Goal: Transaction & Acquisition: Purchase product/service

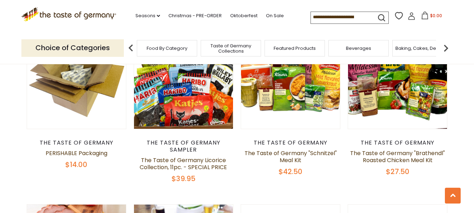
scroll to position [246, 0]
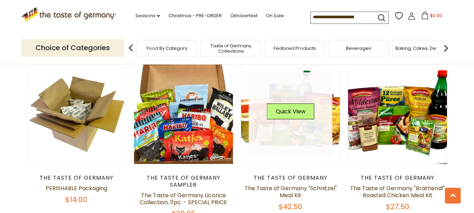
click at [304, 132] on link at bounding box center [291, 114] width 84 height 84
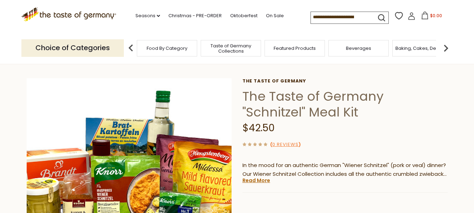
scroll to position [70, 0]
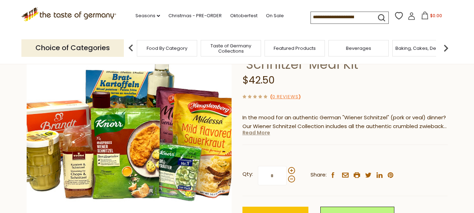
click at [255, 135] on link "Read More" at bounding box center [256, 132] width 28 height 7
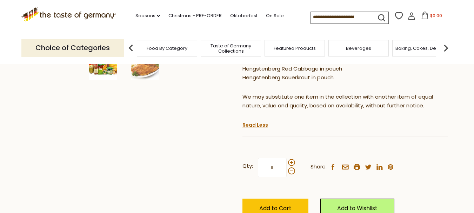
scroll to position [281, 0]
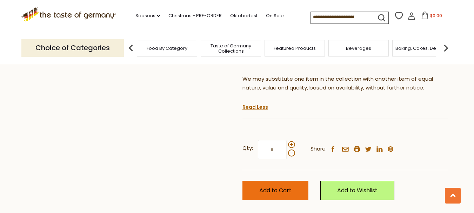
click at [288, 194] on span "Add to Cart" at bounding box center [275, 190] width 32 height 8
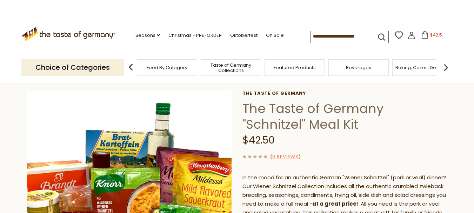
scroll to position [0, 0]
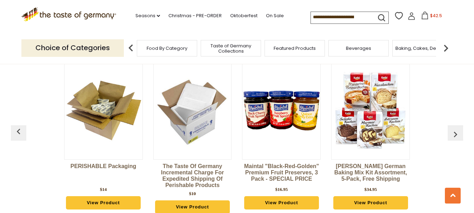
scroll to position [1719, 0]
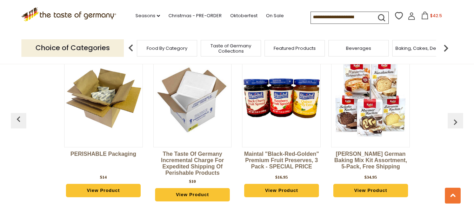
click at [357, 101] on img at bounding box center [371, 98] width 78 height 78
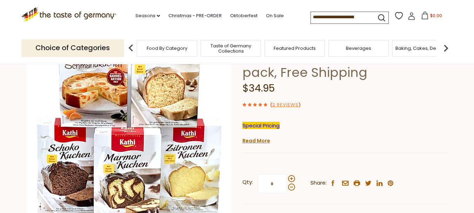
scroll to position [70, 0]
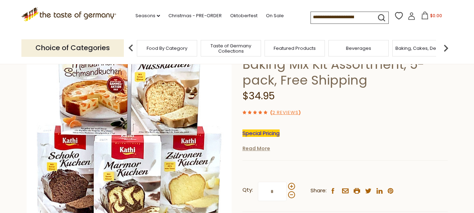
click at [259, 148] on link "Read More" at bounding box center [256, 148] width 28 height 7
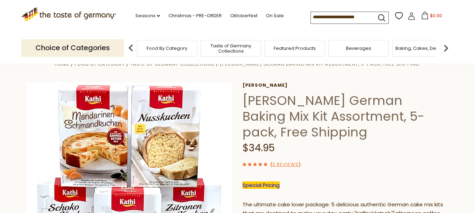
scroll to position [0, 0]
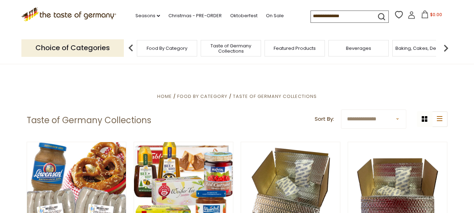
click at [161, 52] on div "Food By Category" at bounding box center [167, 48] width 60 height 16
click at [298, 51] on span "Featured Products" at bounding box center [295, 48] width 42 height 5
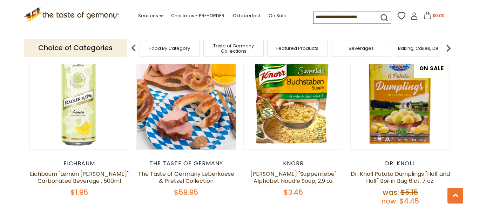
scroll to position [456, 0]
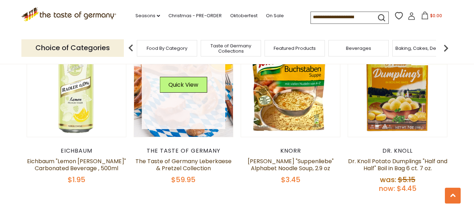
click at [175, 94] on div "Quick View" at bounding box center [183, 87] width 47 height 21
click at [185, 84] on button "Quick View" at bounding box center [183, 85] width 47 height 16
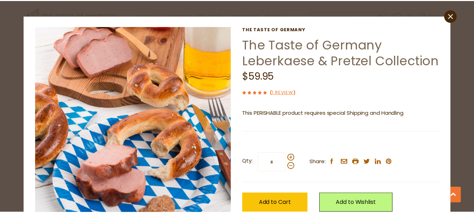
scroll to position [0, 0]
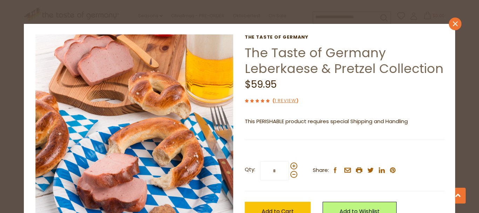
click at [453, 22] on icon at bounding box center [455, 23] width 5 height 5
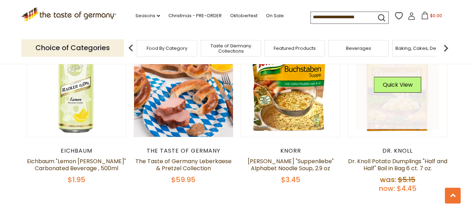
click at [392, 100] on link at bounding box center [398, 88] width 84 height 84
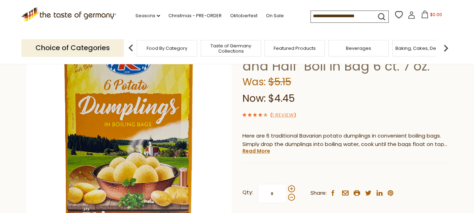
scroll to position [70, 0]
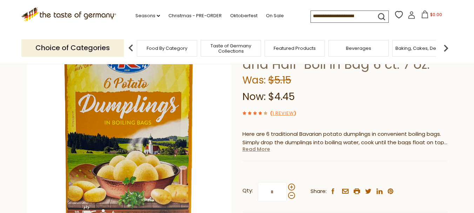
click at [258, 150] on link "Read More" at bounding box center [256, 149] width 28 height 7
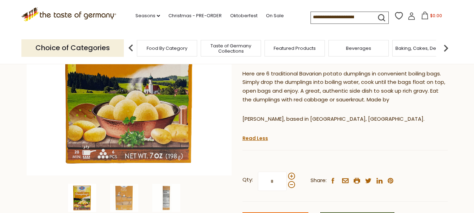
scroll to position [140, 0]
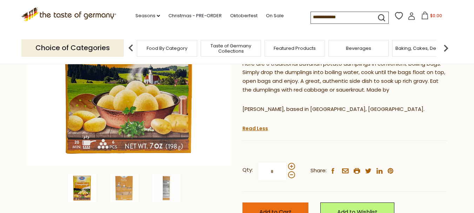
click at [275, 205] on button "Add to Cart" at bounding box center [275, 211] width 66 height 19
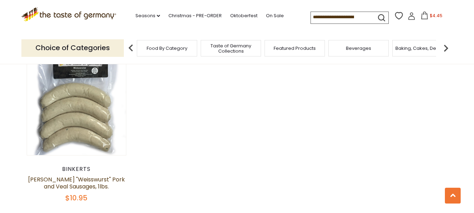
scroll to position [807, 0]
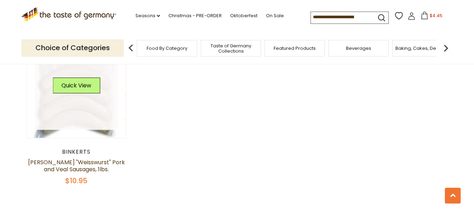
click at [68, 106] on link at bounding box center [77, 89] width 84 height 84
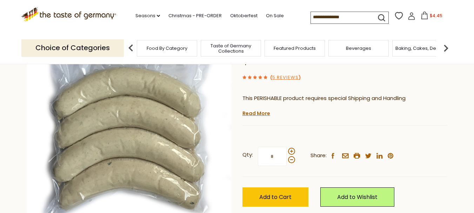
scroll to position [105, 0]
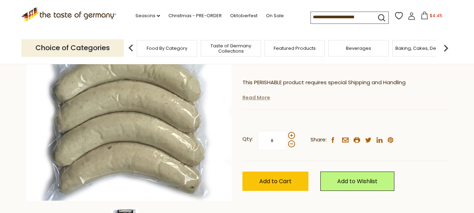
click at [262, 100] on link "Read More" at bounding box center [256, 97] width 28 height 7
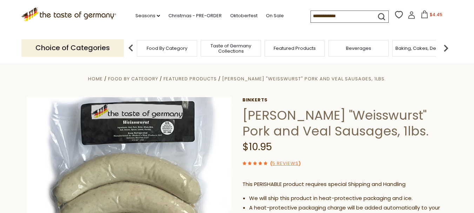
scroll to position [0, 0]
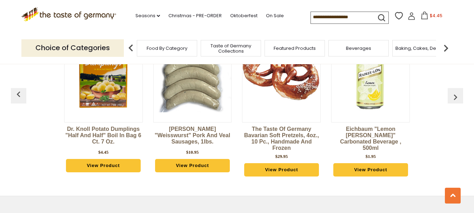
scroll to position [1053, 0]
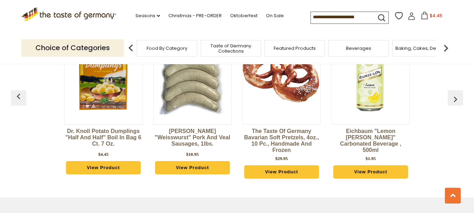
click at [448, 48] on img at bounding box center [446, 48] width 14 height 14
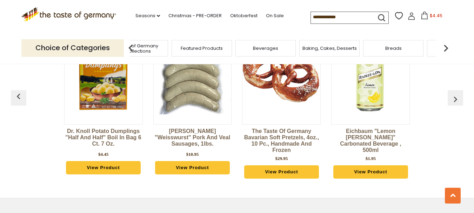
click at [448, 48] on img at bounding box center [446, 48] width 14 height 14
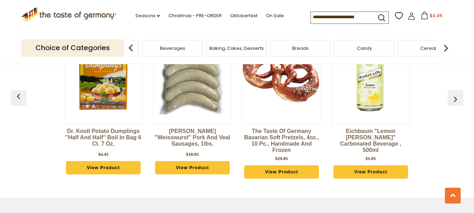
click at [448, 48] on img at bounding box center [446, 48] width 14 height 14
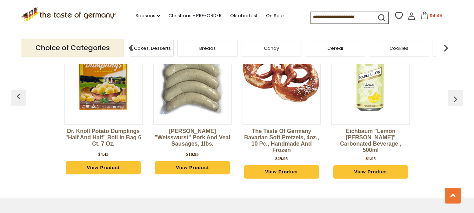
click at [448, 48] on img at bounding box center [446, 48] width 14 height 14
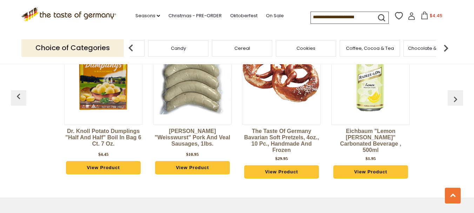
click at [448, 48] on img at bounding box center [446, 48] width 14 height 14
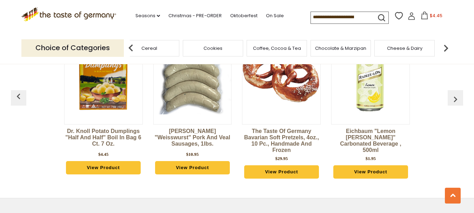
click at [349, 47] on span "Chocolate & Marzipan" at bounding box center [340, 48] width 51 height 5
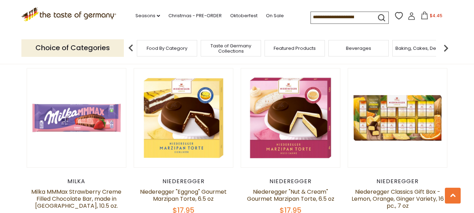
scroll to position [386, 0]
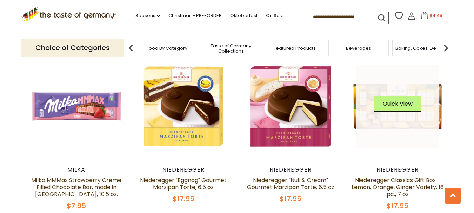
click at [412, 107] on div "Quick View" at bounding box center [397, 106] width 47 height 21
click at [405, 99] on button "Quick View" at bounding box center [397, 104] width 47 height 16
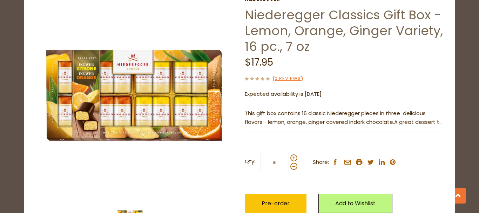
scroll to position [3, 0]
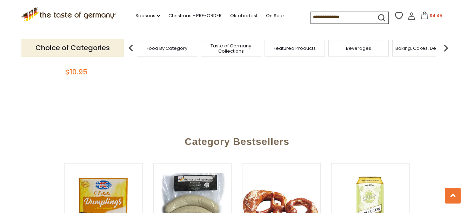
scroll to position [877, 0]
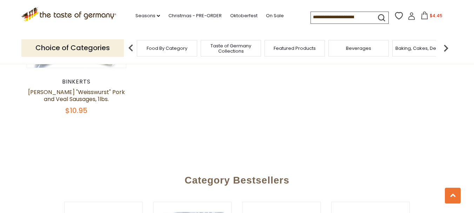
click at [445, 49] on img at bounding box center [446, 48] width 14 height 14
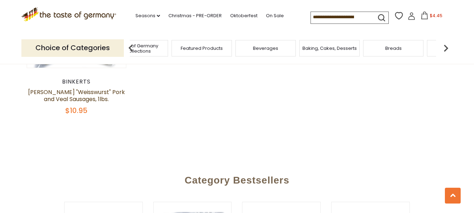
click at [445, 49] on img at bounding box center [446, 48] width 14 height 14
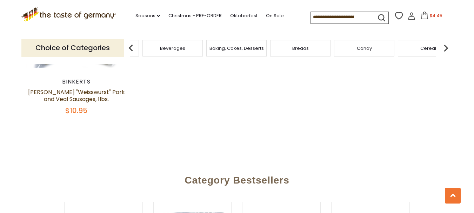
click at [445, 49] on img at bounding box center [446, 48] width 14 height 14
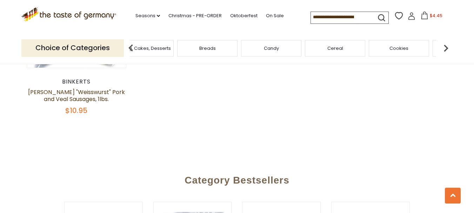
click at [445, 49] on img at bounding box center [446, 48] width 14 height 14
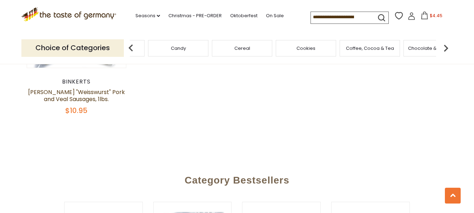
click at [445, 49] on img at bounding box center [446, 48] width 14 height 14
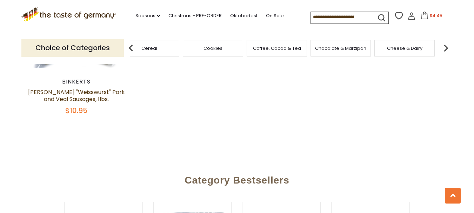
click at [445, 49] on img at bounding box center [446, 48] width 14 height 14
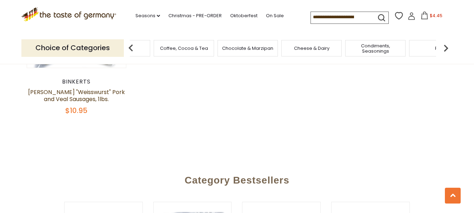
click at [445, 49] on img at bounding box center [446, 48] width 14 height 14
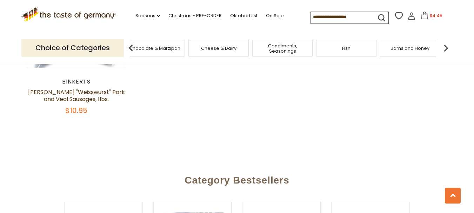
click at [219, 52] on div "Cheese & Dairy" at bounding box center [218, 48] width 60 height 16
click at [234, 49] on span "Cheese & Dairy" at bounding box center [218, 48] width 35 height 5
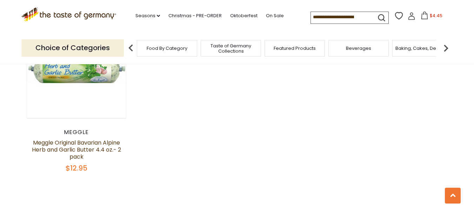
scroll to position [912, 0]
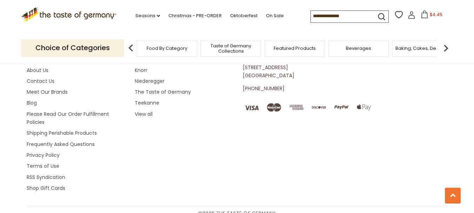
scroll to position [877, 0]
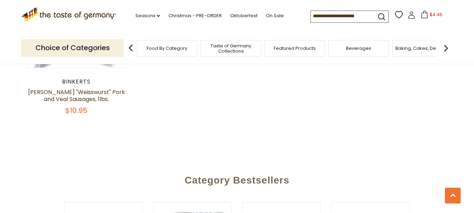
click at [448, 46] on img at bounding box center [446, 48] width 14 height 14
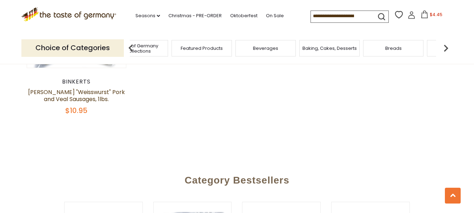
click at [448, 46] on img at bounding box center [446, 48] width 14 height 14
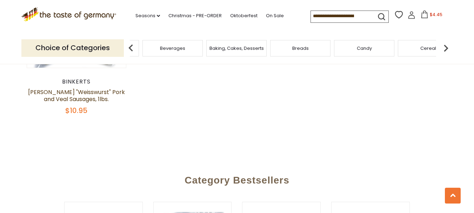
click at [448, 46] on img at bounding box center [446, 48] width 14 height 14
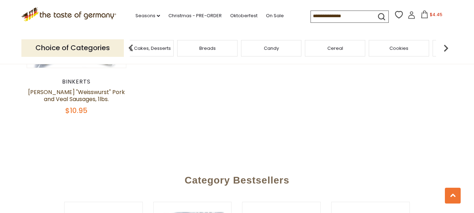
click at [448, 46] on img at bounding box center [446, 48] width 14 height 14
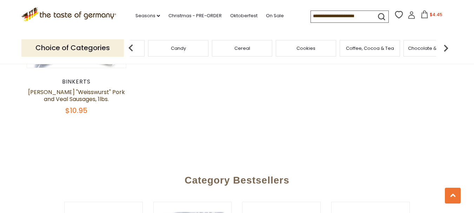
click at [448, 46] on img at bounding box center [446, 48] width 14 height 14
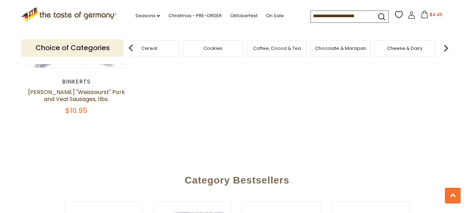
click at [448, 46] on img at bounding box center [446, 48] width 14 height 14
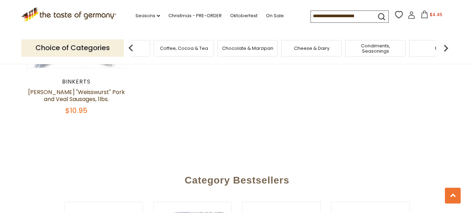
click at [448, 46] on img at bounding box center [446, 48] width 14 height 14
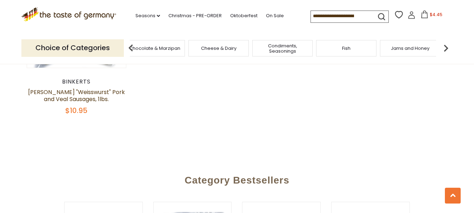
click at [300, 53] on span "Condiments, Seasonings" at bounding box center [282, 48] width 56 height 11
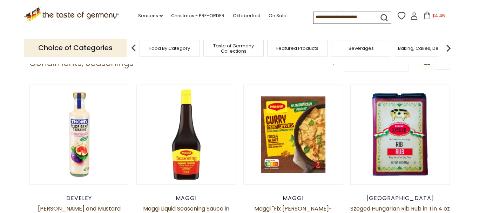
scroll to position [175, 0]
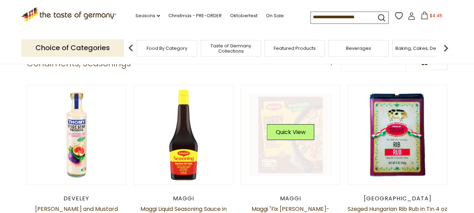
click at [289, 142] on div "Quick View" at bounding box center [290, 134] width 47 height 21
click at [294, 135] on button "Quick View" at bounding box center [290, 132] width 47 height 16
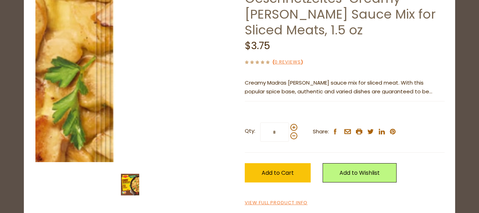
scroll to position [0, 0]
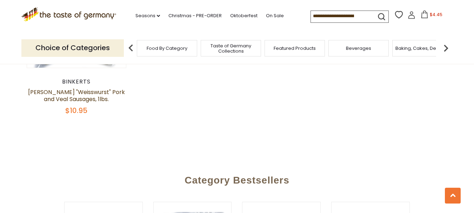
click at [340, 13] on input at bounding box center [340, 16] width 59 height 10
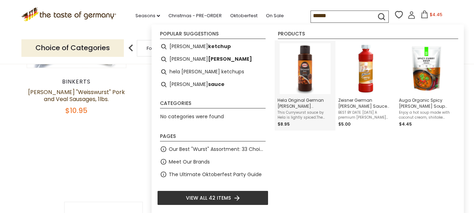
type input "*****"
click at [310, 84] on img "Hela Original German Curry Wurst Sauce, 300ml" at bounding box center [305, 68] width 51 height 51
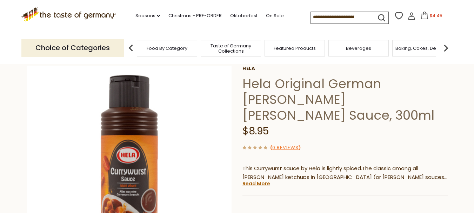
scroll to position [70, 0]
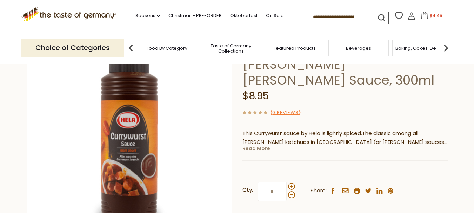
click at [262, 145] on link "Read More" at bounding box center [256, 148] width 28 height 7
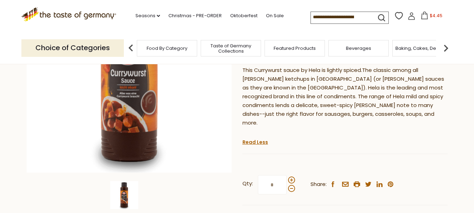
scroll to position [140, 0]
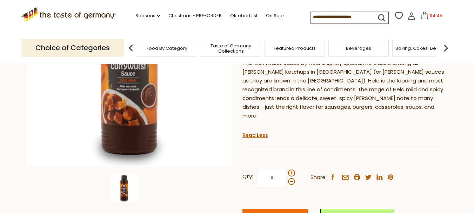
click at [159, 47] on span "Food By Category" at bounding box center [167, 48] width 41 height 5
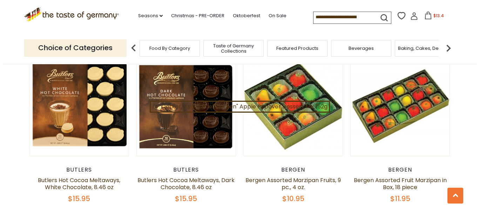
scroll to position [1123, 0]
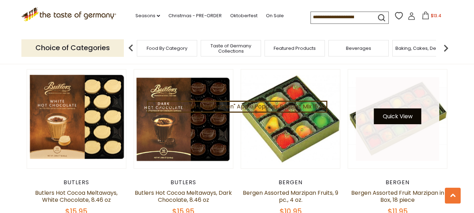
click at [403, 108] on button "Quick View" at bounding box center [397, 116] width 47 height 16
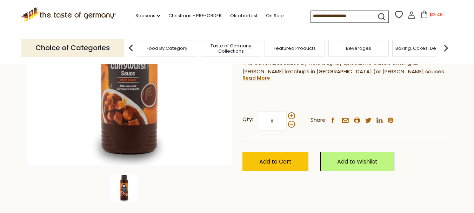
scroll to position [140, 0]
click at [170, 51] on div "Food By Category" at bounding box center [167, 48] width 60 height 16
click at [181, 51] on span "Food By Category" at bounding box center [167, 48] width 41 height 5
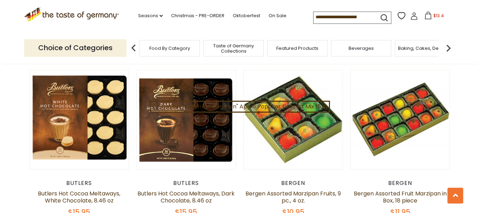
scroll to position [1088, 0]
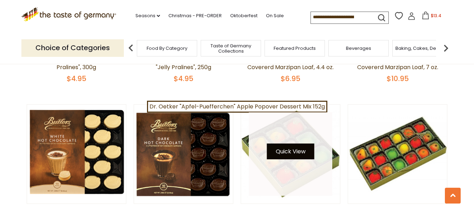
click at [291, 144] on button "Quick View" at bounding box center [290, 152] width 47 height 16
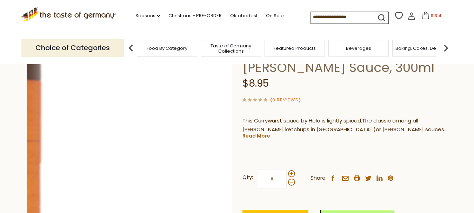
scroll to position [70, 0]
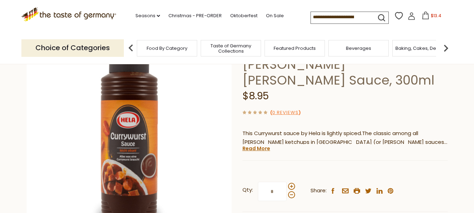
click at [186, 51] on span "Food By Category" at bounding box center [167, 48] width 41 height 5
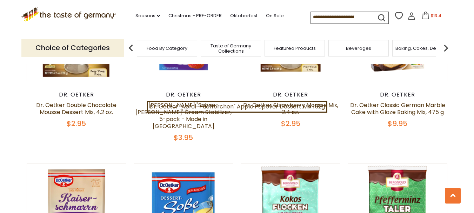
scroll to position [702, 0]
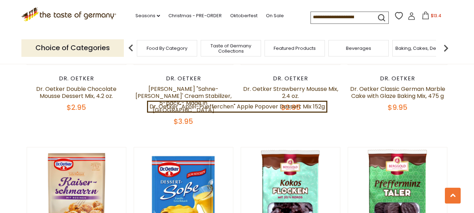
click at [314, 20] on input at bounding box center [340, 17] width 59 height 10
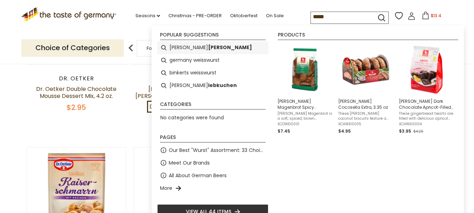
click at [204, 47] on li "weiss wurst" at bounding box center [212, 47] width 111 height 13
type input "**********"
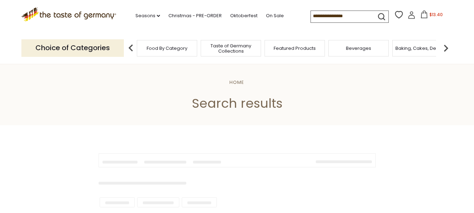
type input "**********"
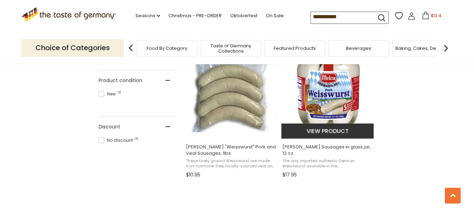
scroll to position [456, 0]
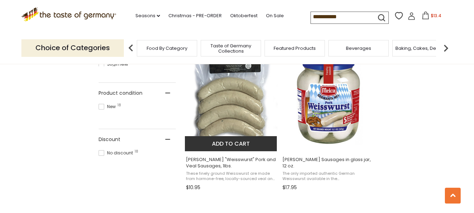
click at [225, 141] on button "Add to cart" at bounding box center [231, 143] width 92 height 15
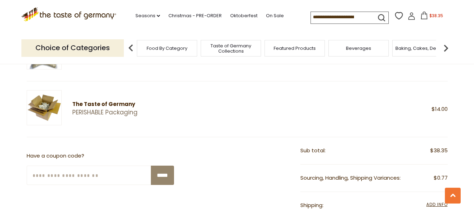
scroll to position [211, 0]
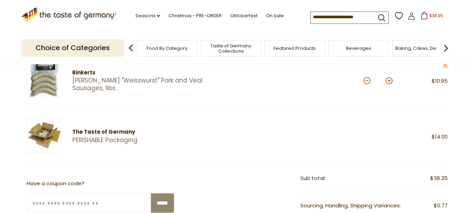
click at [242, 49] on span "Taste of Germany Collections" at bounding box center [231, 48] width 56 height 11
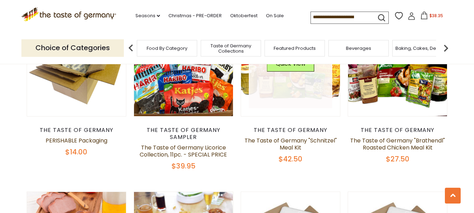
scroll to position [281, 0]
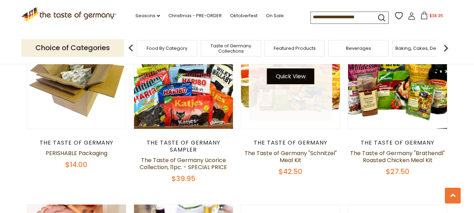
click at [302, 82] on button "Quick View" at bounding box center [290, 76] width 47 height 16
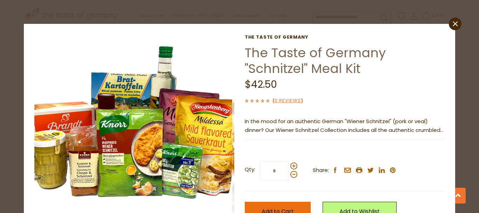
click at [277, 208] on span "Add to Cart" at bounding box center [278, 211] width 32 height 8
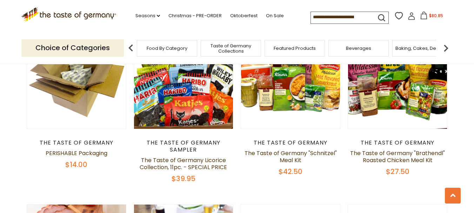
click at [422, 15] on icon at bounding box center [424, 16] width 8 height 8
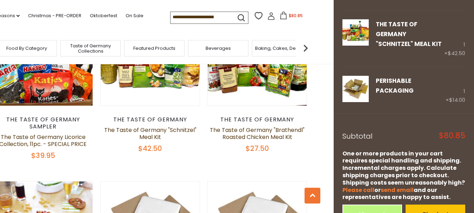
scroll to position [316, 0]
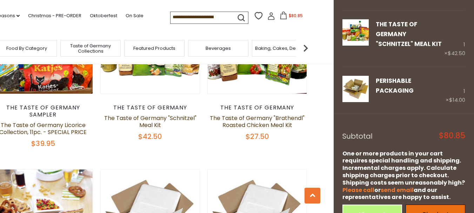
click at [421, 205] on link "Checkout" at bounding box center [436, 214] width 60 height 19
